Goal: Communication & Community: Answer question/provide support

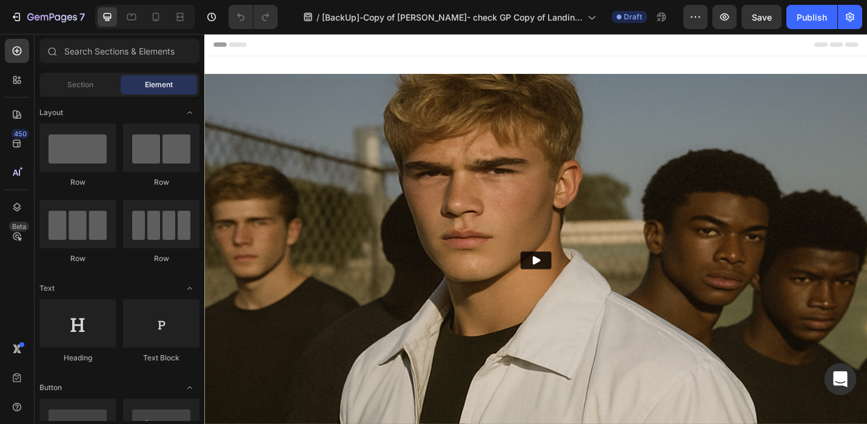
click at [841, 382] on icon "Open Intercom Messenger" at bounding box center [840, 380] width 16 height 16
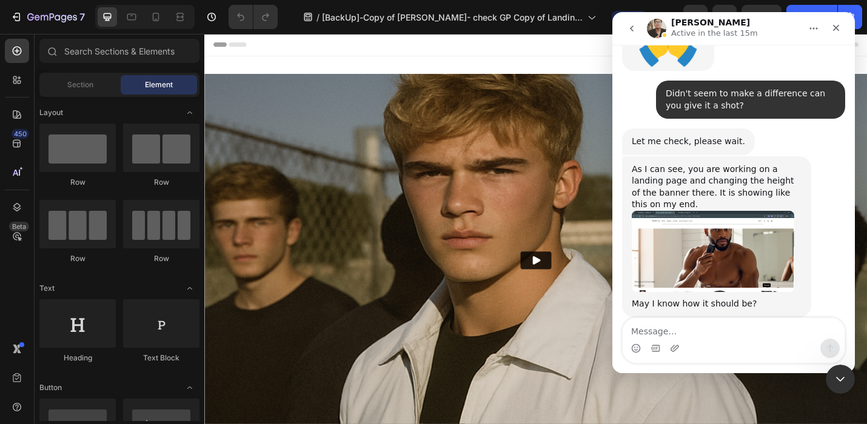
scroll to position [8574, 0]
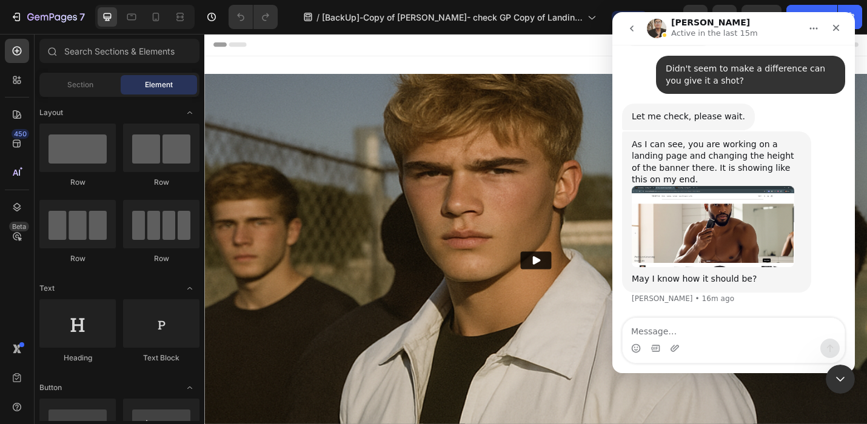
click at [646, 333] on textarea "Message…" at bounding box center [734, 328] width 222 height 21
type textarea "it doesn't seem to have moved?"
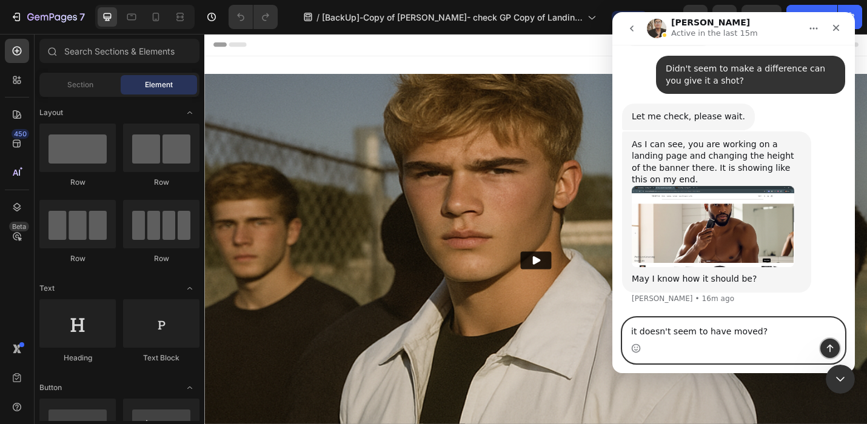
click at [830, 349] on icon "Send a message…" at bounding box center [830, 349] width 7 height 8
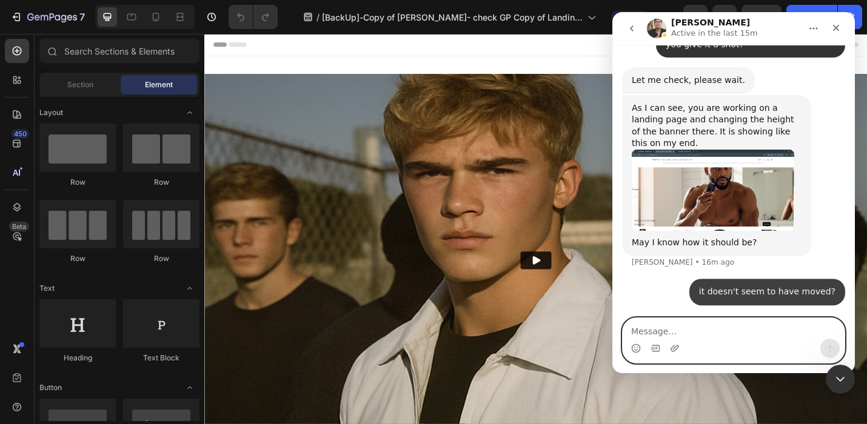
scroll to position [8610, 0]
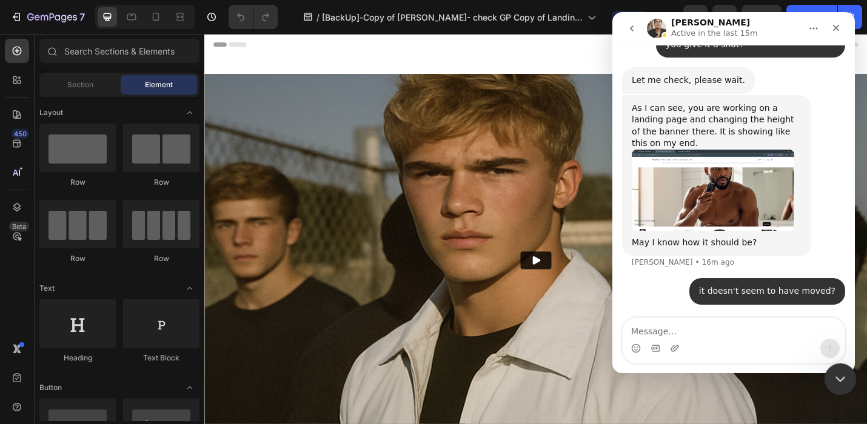
click at [838, 375] on icon "Close Intercom Messenger" at bounding box center [838, 377] width 15 height 15
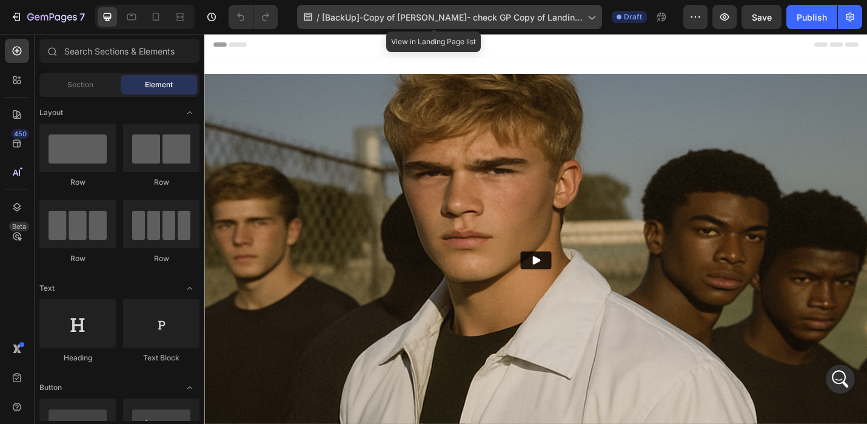
click at [577, 8] on div "/ [BackUp]-Copy of [PERSON_NAME]- check GP Copy of Landing Page" at bounding box center [449, 17] width 305 height 24
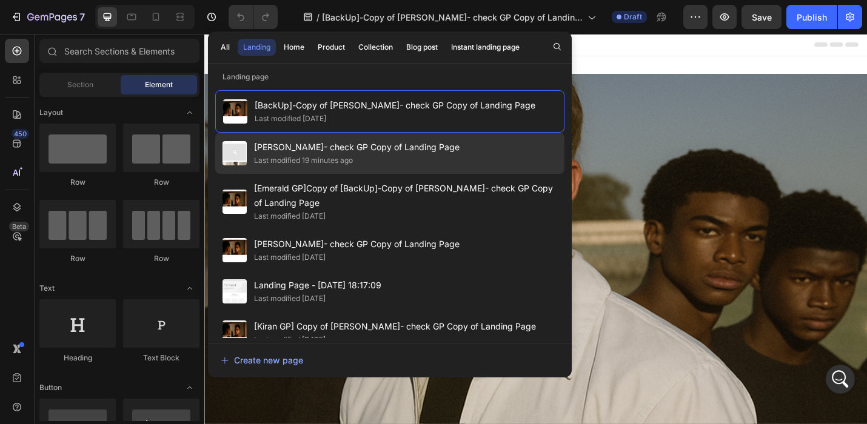
click at [458, 174] on div "[PERSON_NAME]- check GP Copy of Landing Page Last modified 19 minutes ago" at bounding box center [389, 202] width 349 height 56
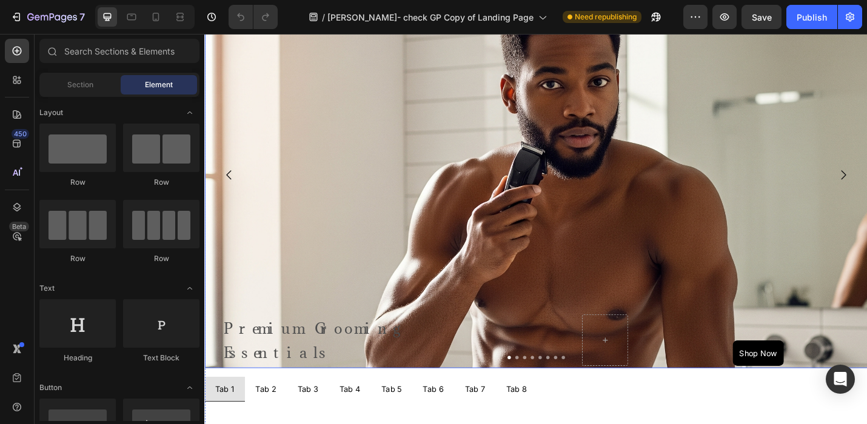
scroll to position [535, 0]
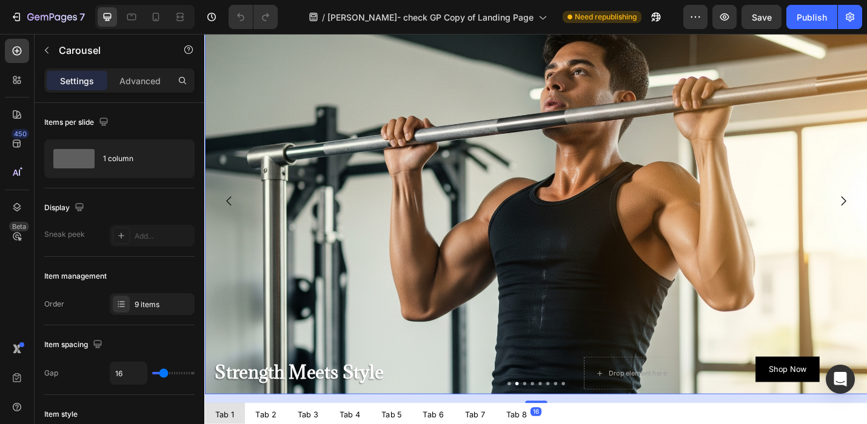
scroll to position [509, 0]
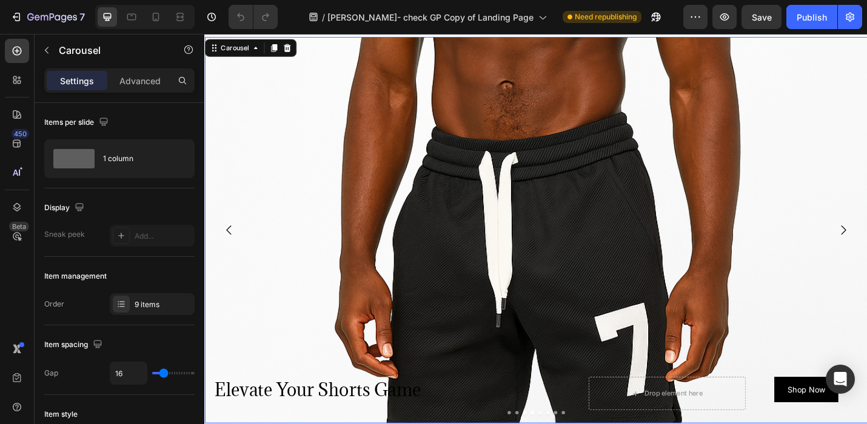
scroll to position [468, 0]
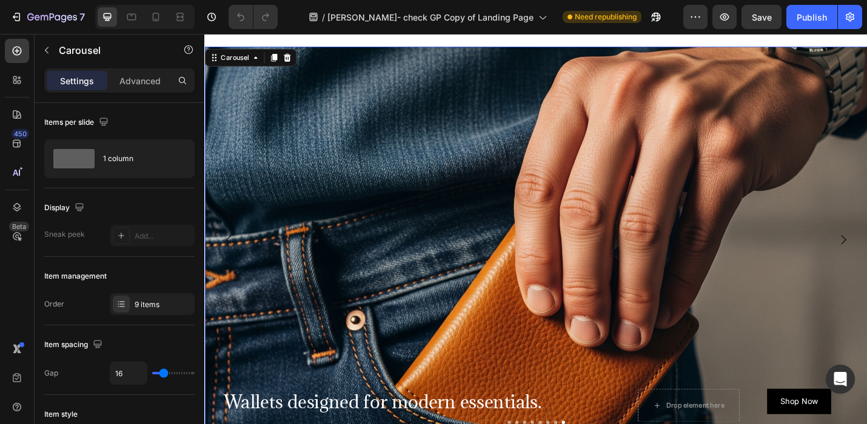
click at [214, 261] on button "Carousel Back Arrow" at bounding box center [231, 261] width 34 height 34
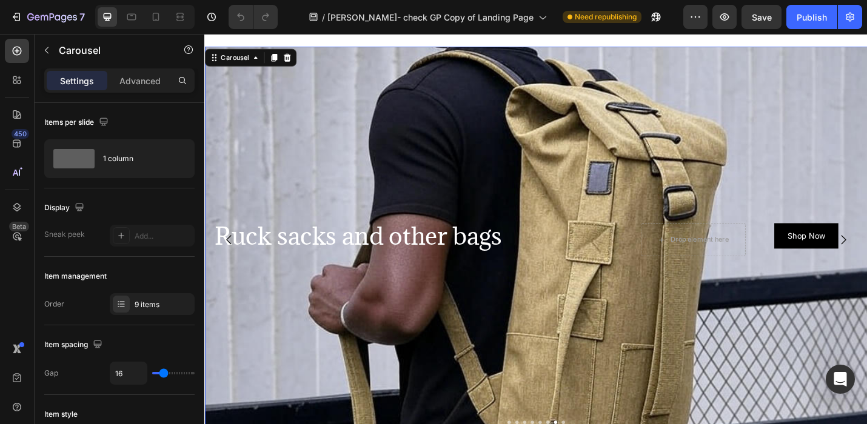
click at [214, 261] on button "Carousel Back Arrow" at bounding box center [231, 261] width 34 height 34
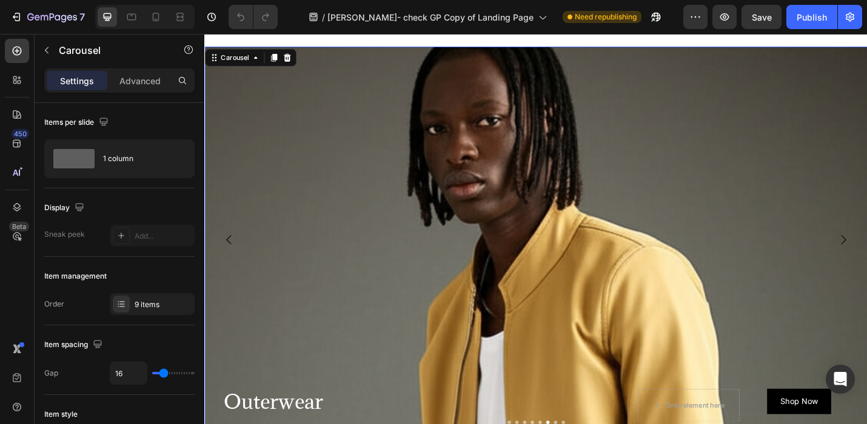
click at [214, 261] on button "Carousel Back Arrow" at bounding box center [231, 261] width 34 height 34
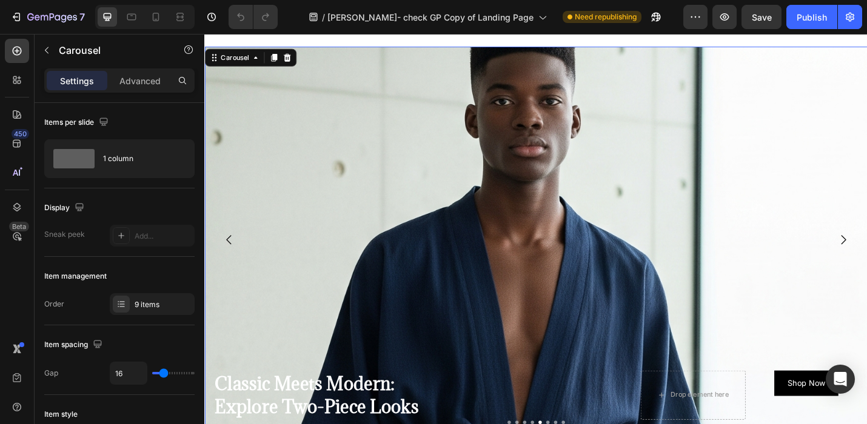
click at [215, 261] on button "Carousel Back Arrow" at bounding box center [231, 261] width 34 height 34
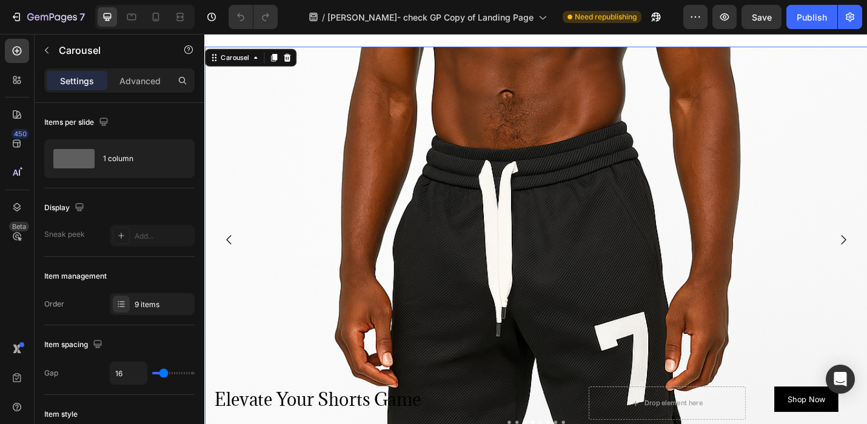
click at [215, 261] on button "Carousel Back Arrow" at bounding box center [231, 261] width 34 height 34
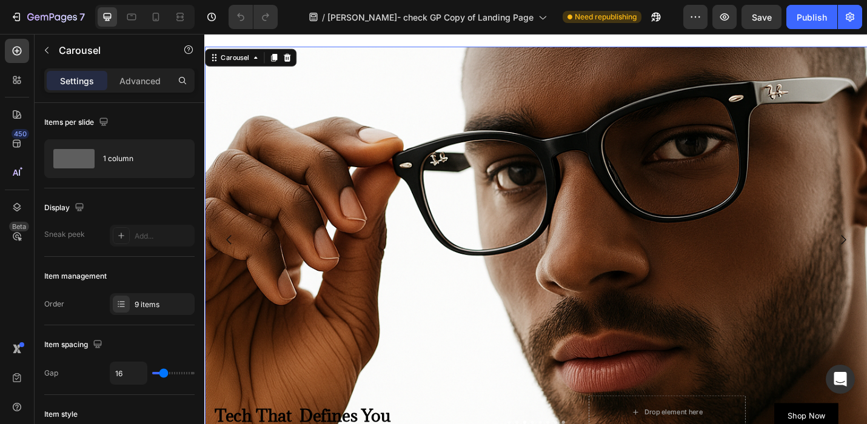
click at [215, 261] on button "Carousel Back Arrow" at bounding box center [231, 261] width 34 height 34
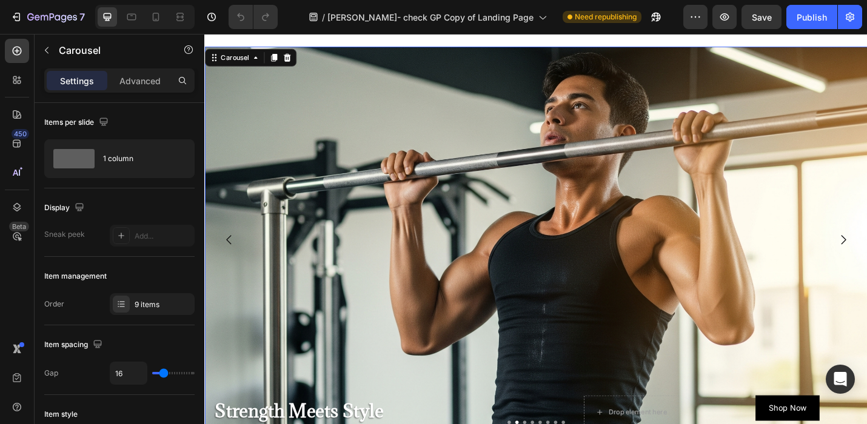
click at [235, 255] on icon "Carousel Back Arrow" at bounding box center [231, 260] width 15 height 15
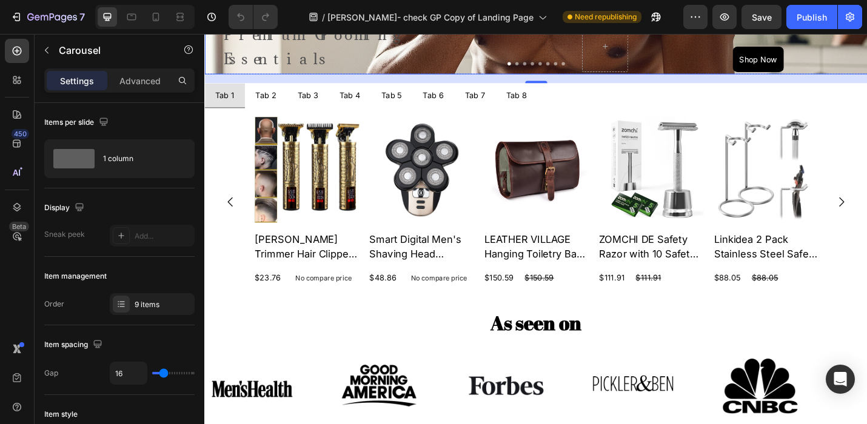
scroll to position [867, 0]
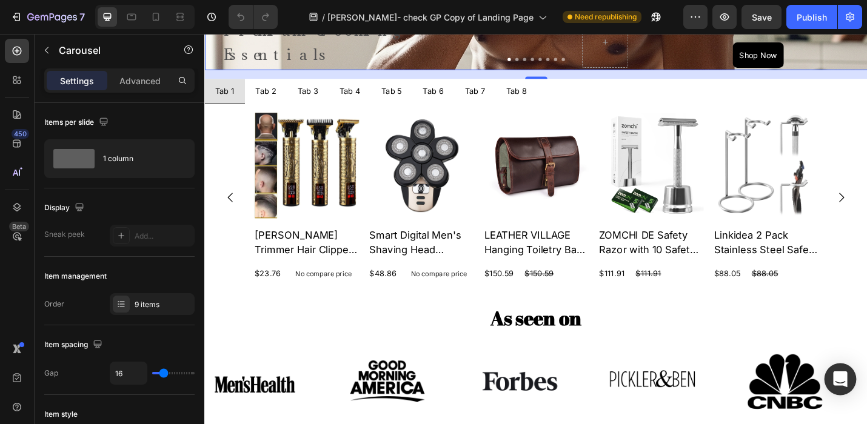
click at [840, 376] on icon "Open Intercom Messenger" at bounding box center [840, 380] width 14 height 16
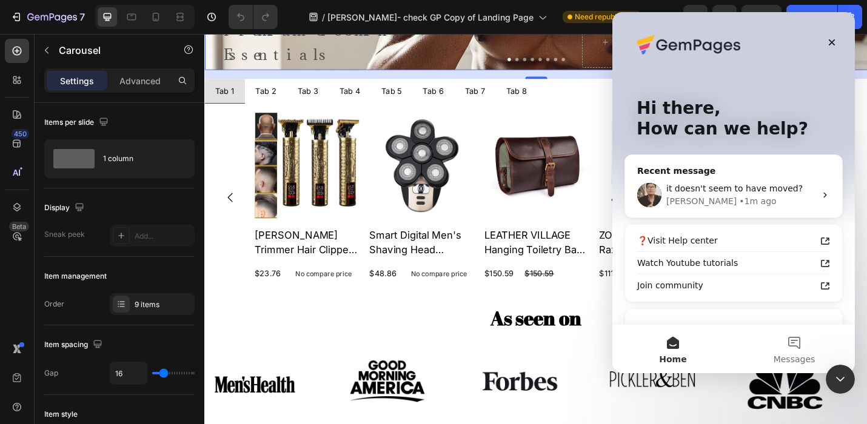
scroll to position [0, 0]
click at [766, 188] on span "it doesn't seem to have moved?" at bounding box center [734, 189] width 136 height 10
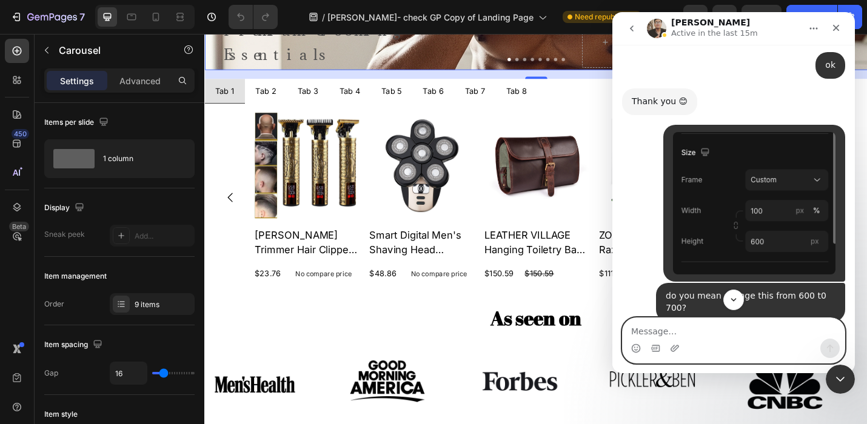
scroll to position [7991, 0]
click at [652, 336] on textarea "Message…" at bounding box center [734, 328] width 222 height 21
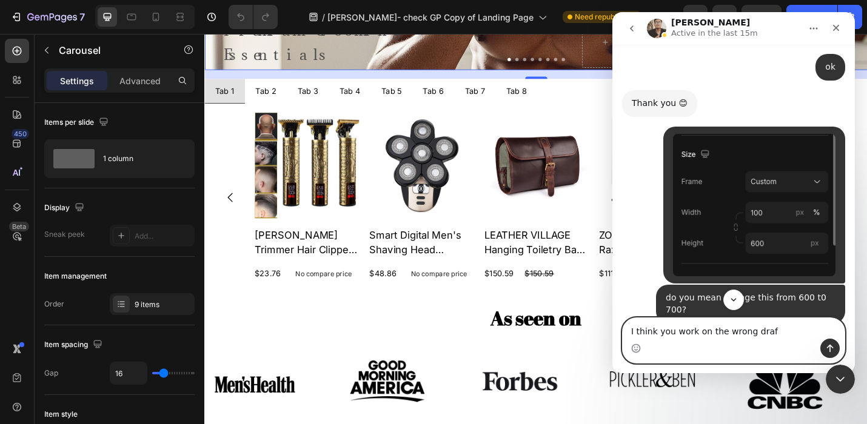
type textarea "I think you work on the wrong draft"
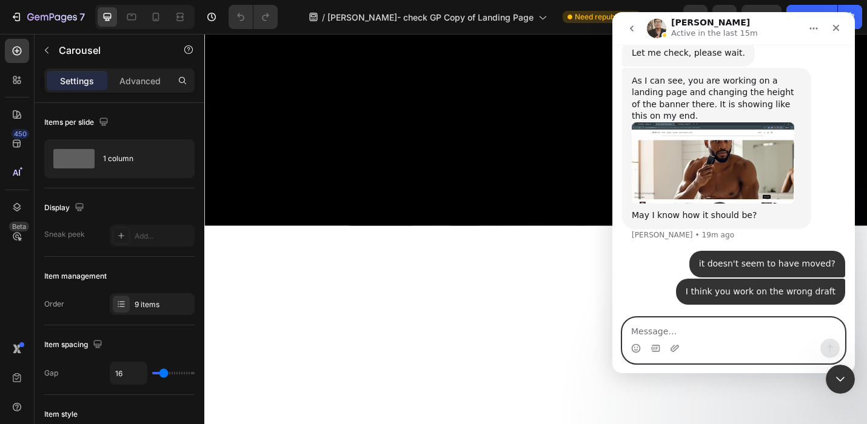
scroll to position [0, 0]
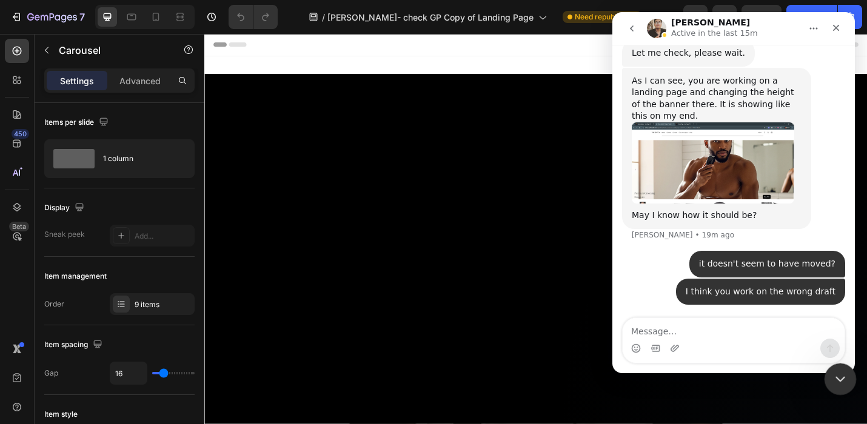
click at [840, 373] on icon "Close Intercom Messenger" at bounding box center [838, 377] width 15 height 15
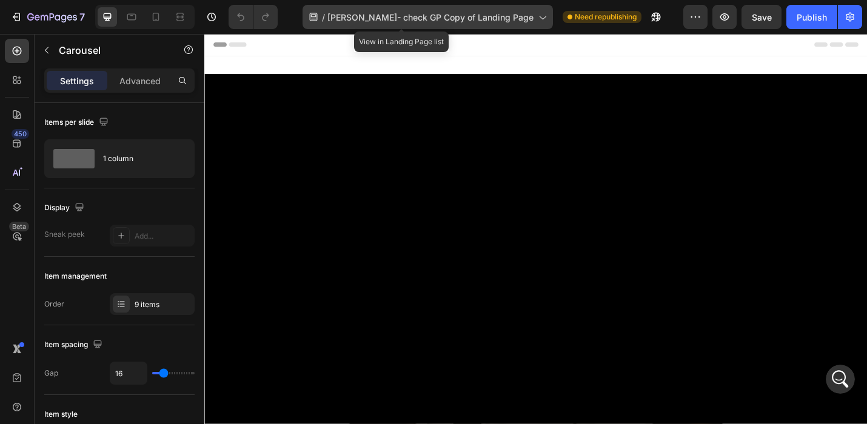
scroll to position [8637, 0]
click at [536, 20] on icon at bounding box center [542, 17] width 12 height 12
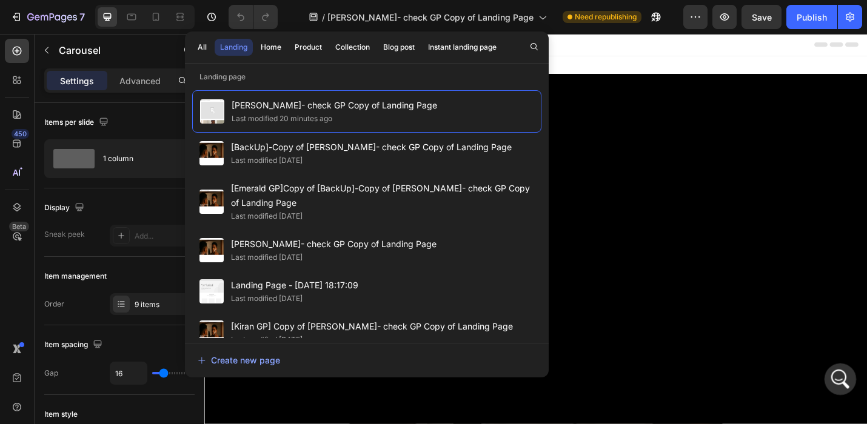
click at [830, 378] on icon "Open Intercom Messenger" at bounding box center [839, 378] width 20 height 20
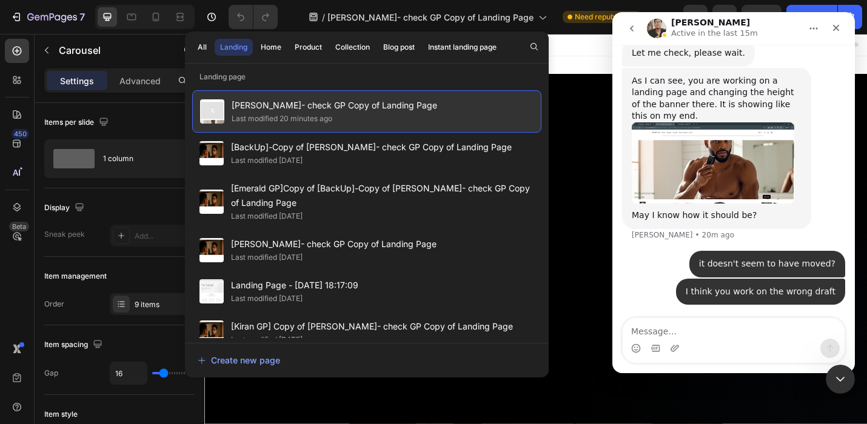
click at [442, 108] on div "Tina- check GP Copy of Landing Page Last modified 20 minutes ago" at bounding box center [366, 111] width 349 height 42
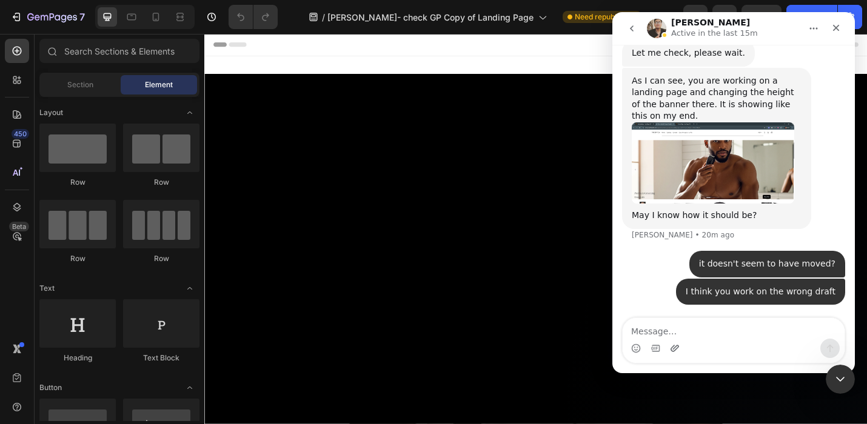
scroll to position [866, 0]
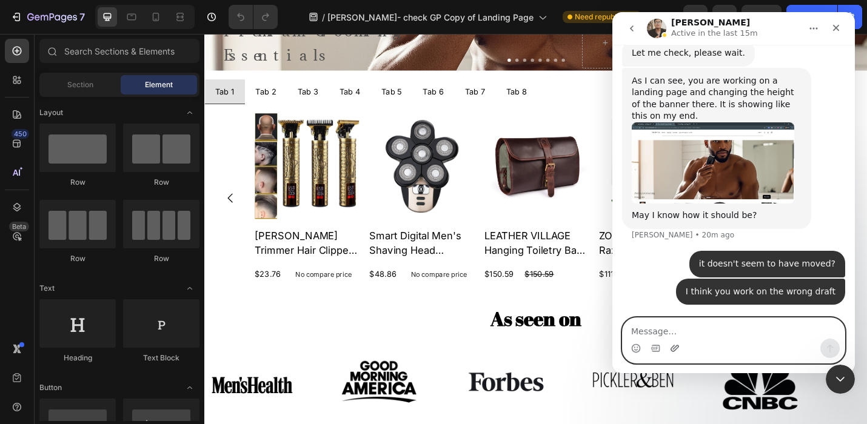
click at [670, 345] on icon "Upload attachment" at bounding box center [675, 349] width 10 height 10
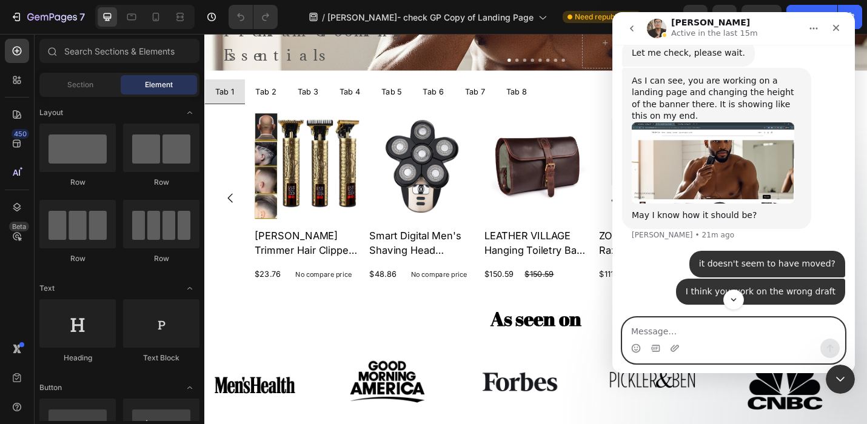
scroll to position [8637, 0]
click at [637, 329] on textarea "Message…" at bounding box center [734, 328] width 222 height 21
click at [638, 331] on textarea "Message…" at bounding box center [734, 328] width 222 height 21
type textarea "t"
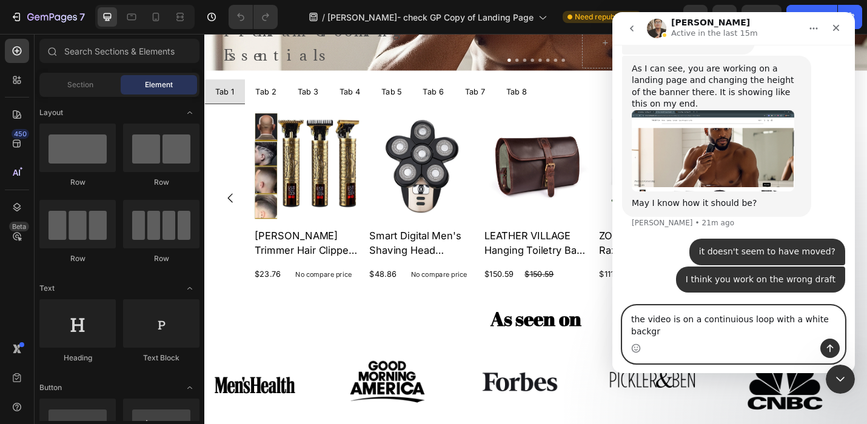
scroll to position [8650, 0]
type textarea "the video is on a continuious loop with a white background"
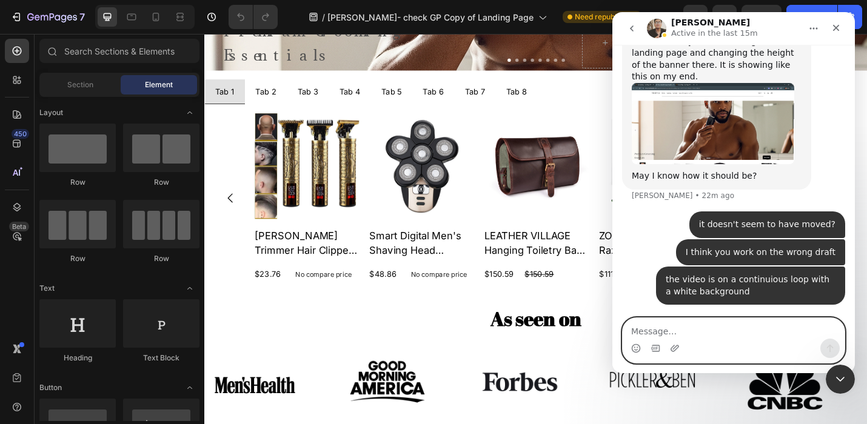
scroll to position [8677, 0]
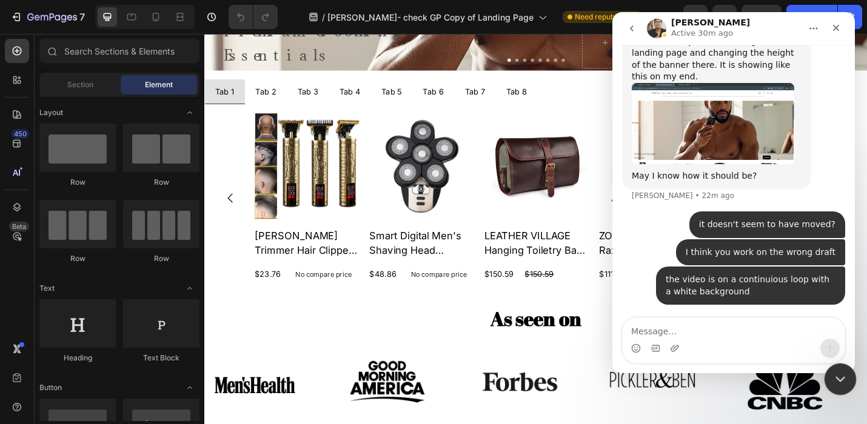
click at [841, 379] on icon "Close Intercom Messenger" at bounding box center [838, 377] width 15 height 15
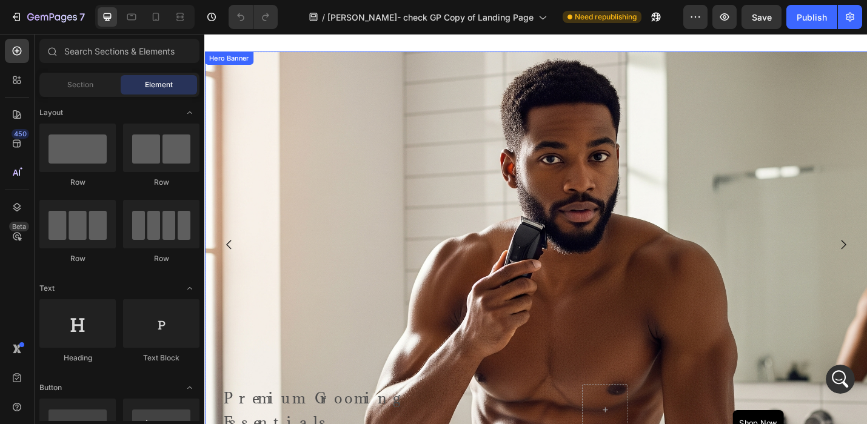
scroll to position [440, 0]
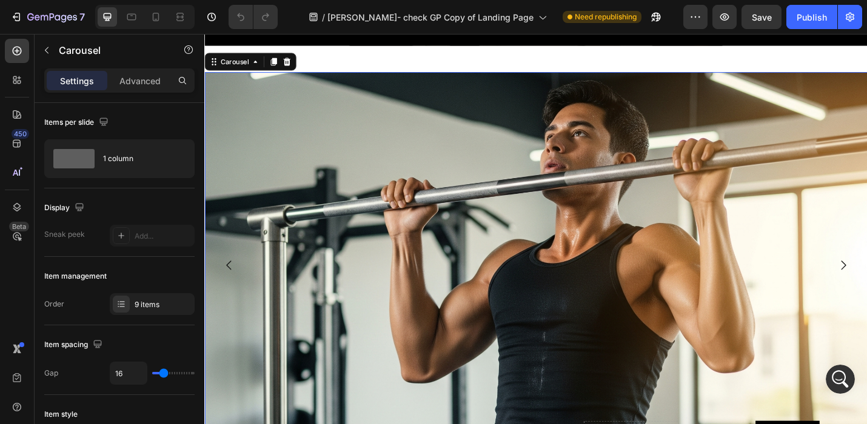
scroll to position [483, 0]
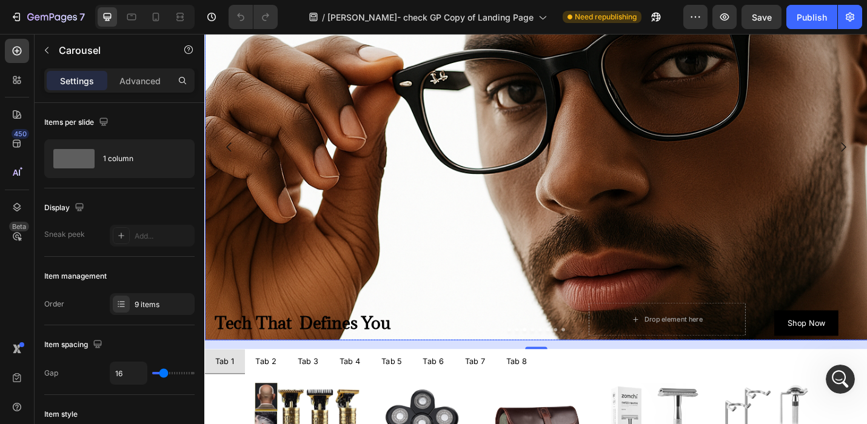
scroll to position [579, 0]
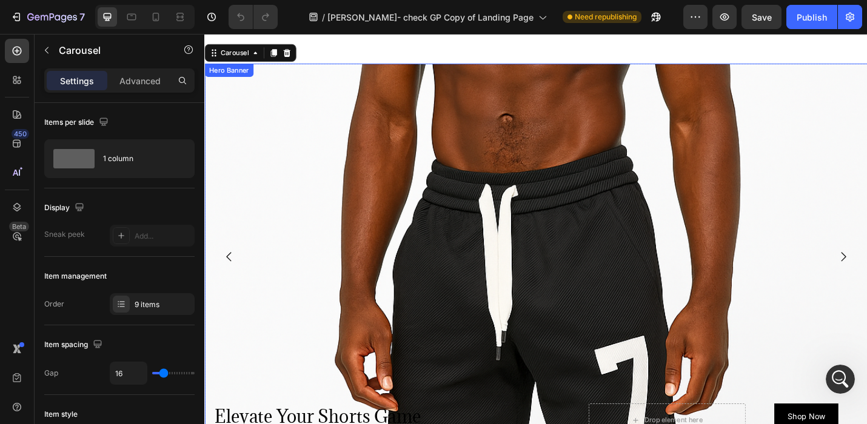
scroll to position [535, 0]
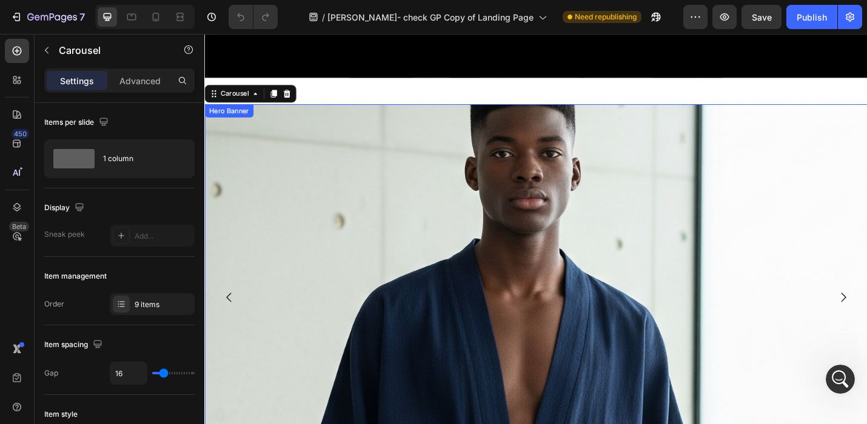
scroll to position [375, 0]
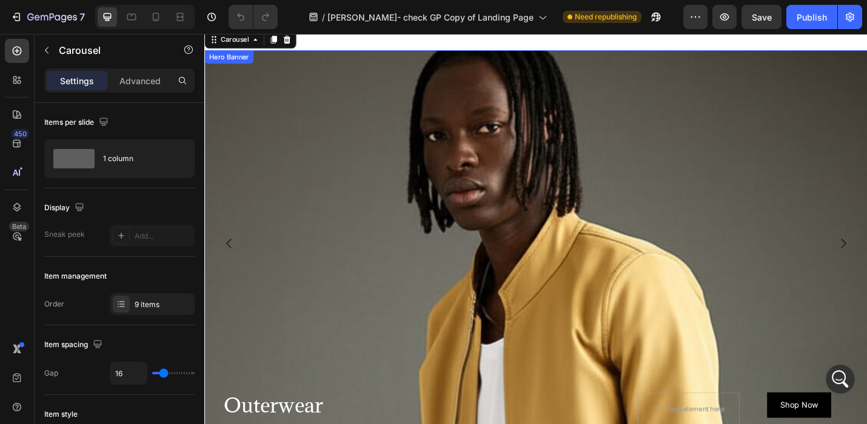
scroll to position [486, 0]
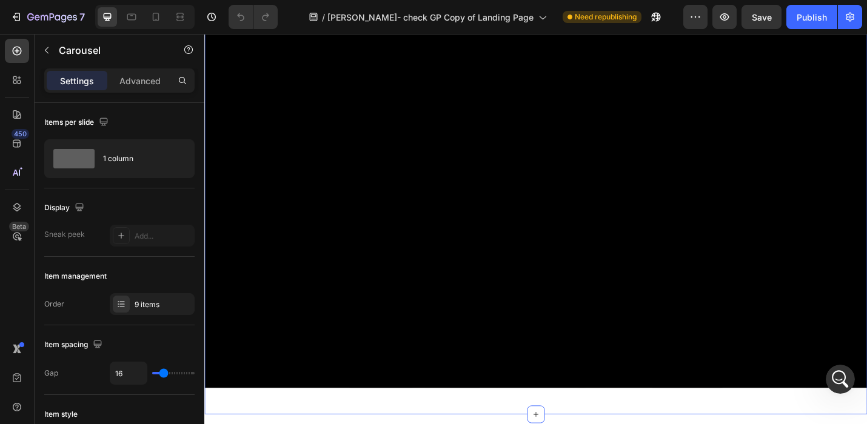
scroll to position [0, 0]
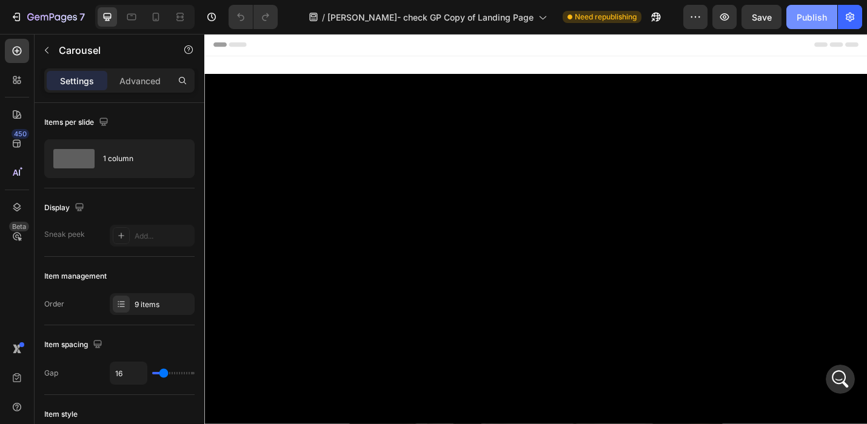
click at [808, 14] on div "Publish" at bounding box center [812, 17] width 30 height 13
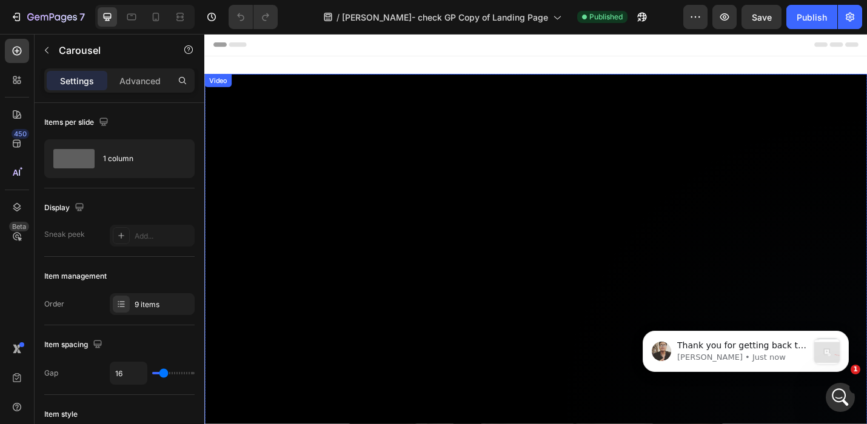
scroll to position [8901, 0]
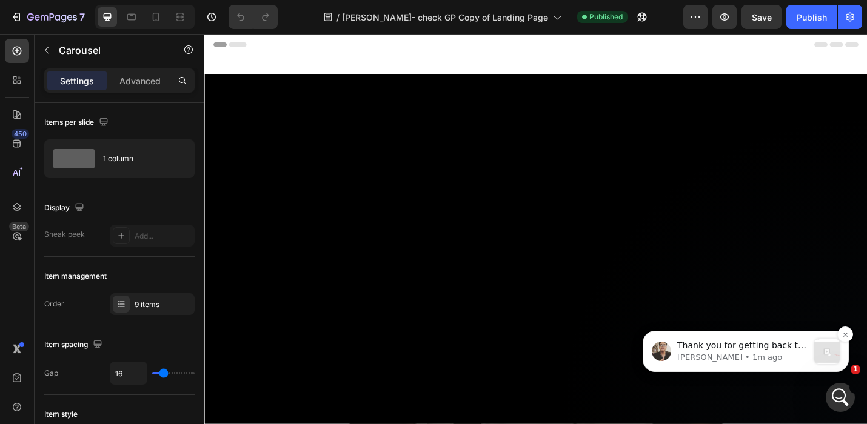
click at [748, 346] on p "Thank you for getting back to me. For the Hero Banner image issue, I did not wo…" at bounding box center [742, 346] width 131 height 12
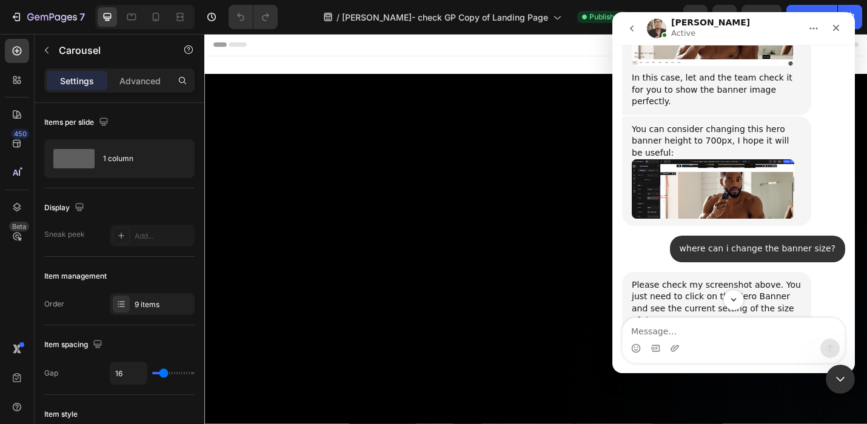
scroll to position [8921, 0]
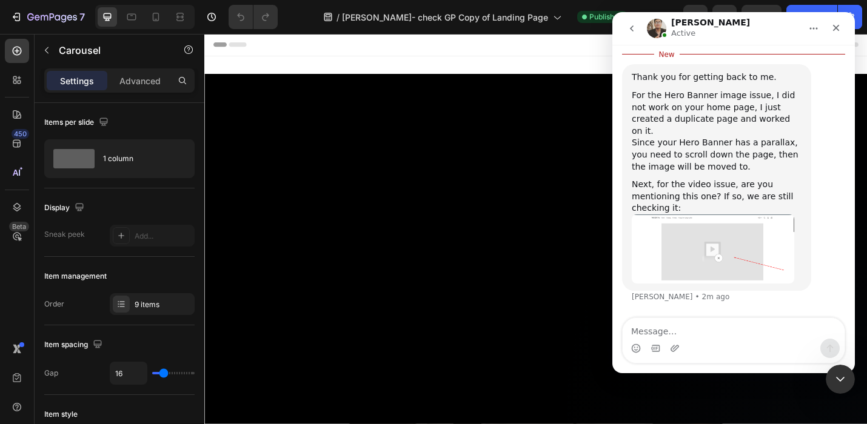
click at [651, 329] on textarea "Message…" at bounding box center [734, 328] width 222 height 21
click at [841, 378] on icon "Close Intercom Messenger" at bounding box center [838, 377] width 15 height 15
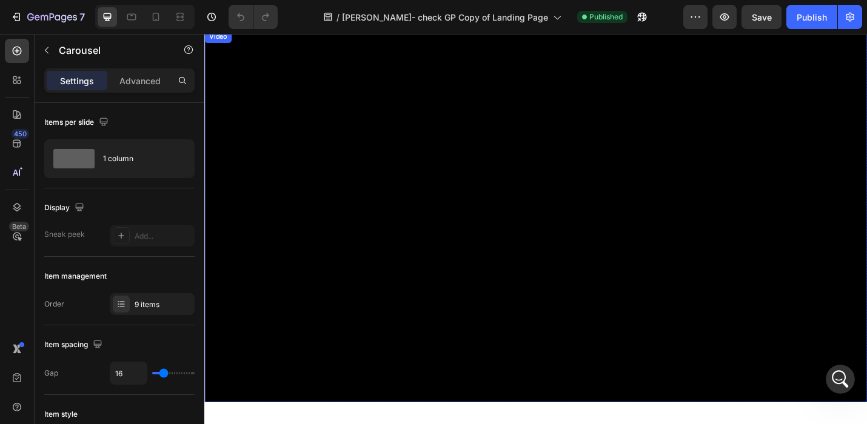
scroll to position [56, 0]
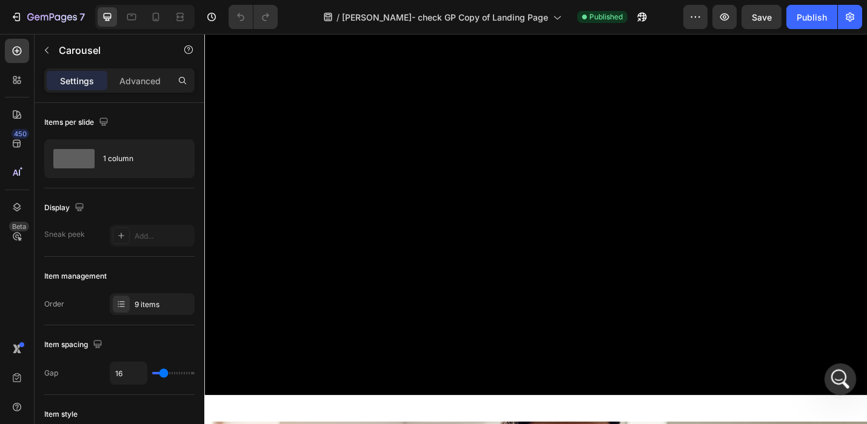
click at [841, 378] on icon "Open Intercom Messenger" at bounding box center [839, 378] width 20 height 20
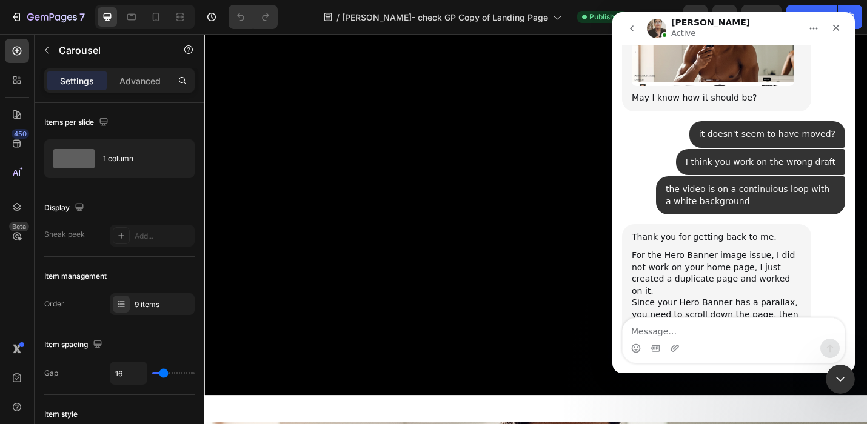
scroll to position [8901, 0]
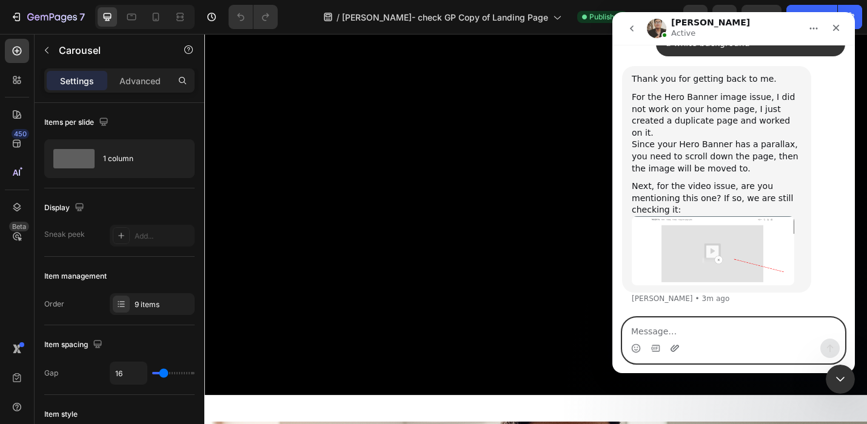
click at [675, 347] on icon "Upload attachment" at bounding box center [675, 348] width 8 height 7
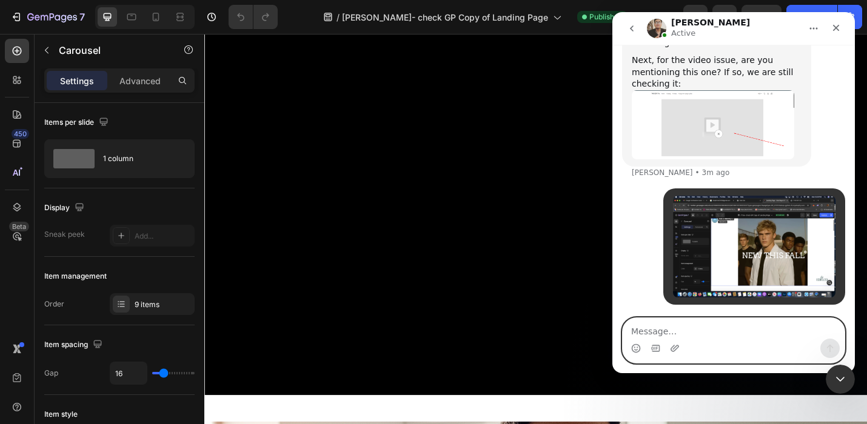
scroll to position [9027, 0]
click at [666, 333] on textarea "Message…" at bounding box center [734, 328] width 222 height 21
type textarea "this"
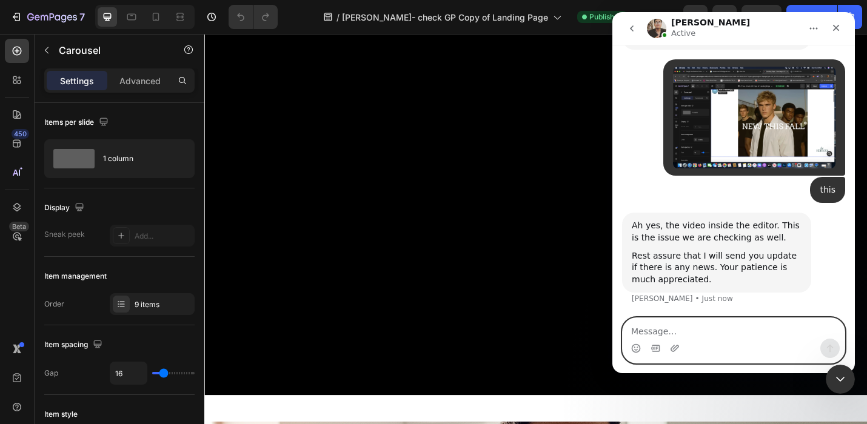
scroll to position [9144, 0]
